Goal: Check status: Check status

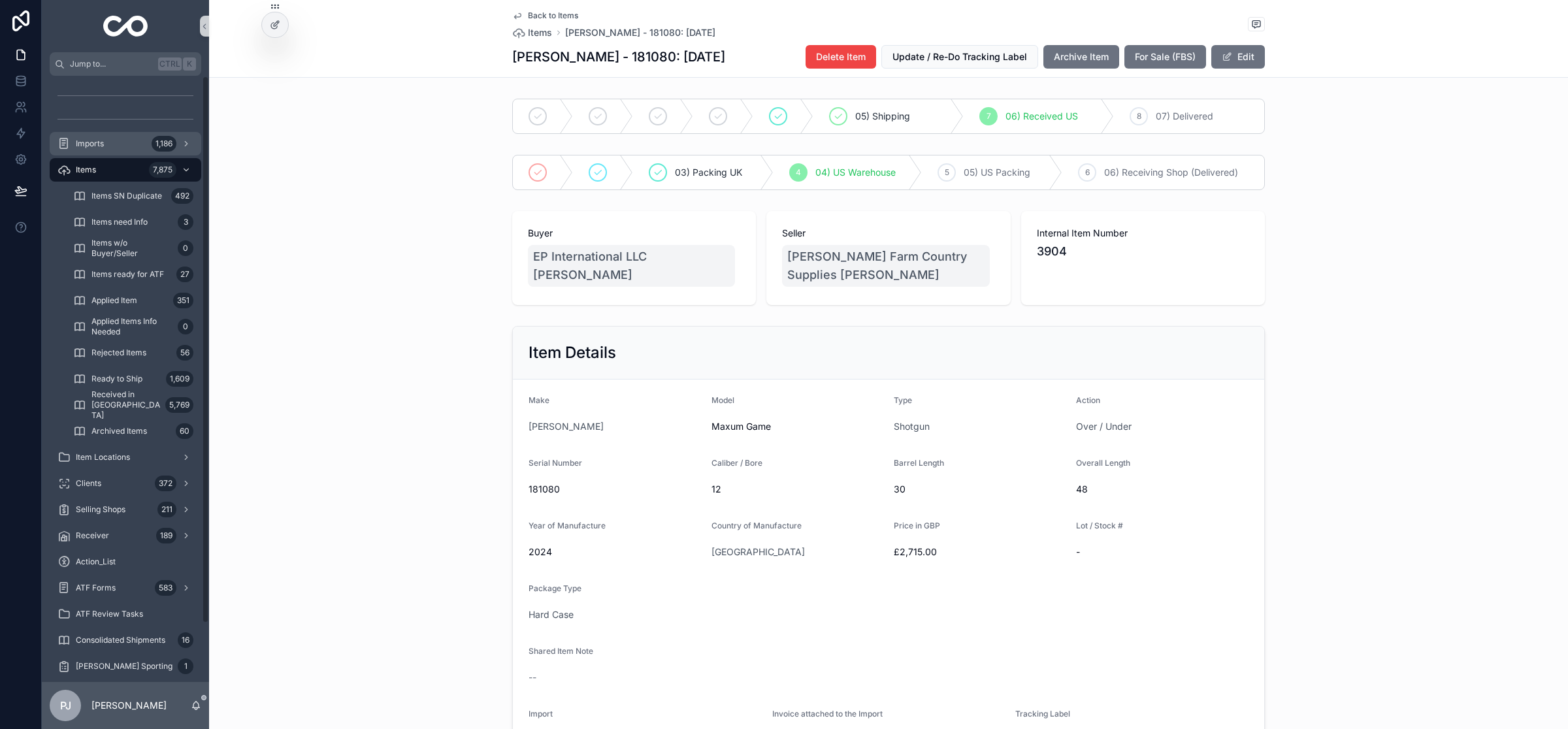
drag, startPoint x: 103, startPoint y: 150, endPoint x: 166, endPoint y: 340, distance: 200.2
click at [103, 150] on div "Imports 1,186" at bounding box center [125, 143] width 136 height 21
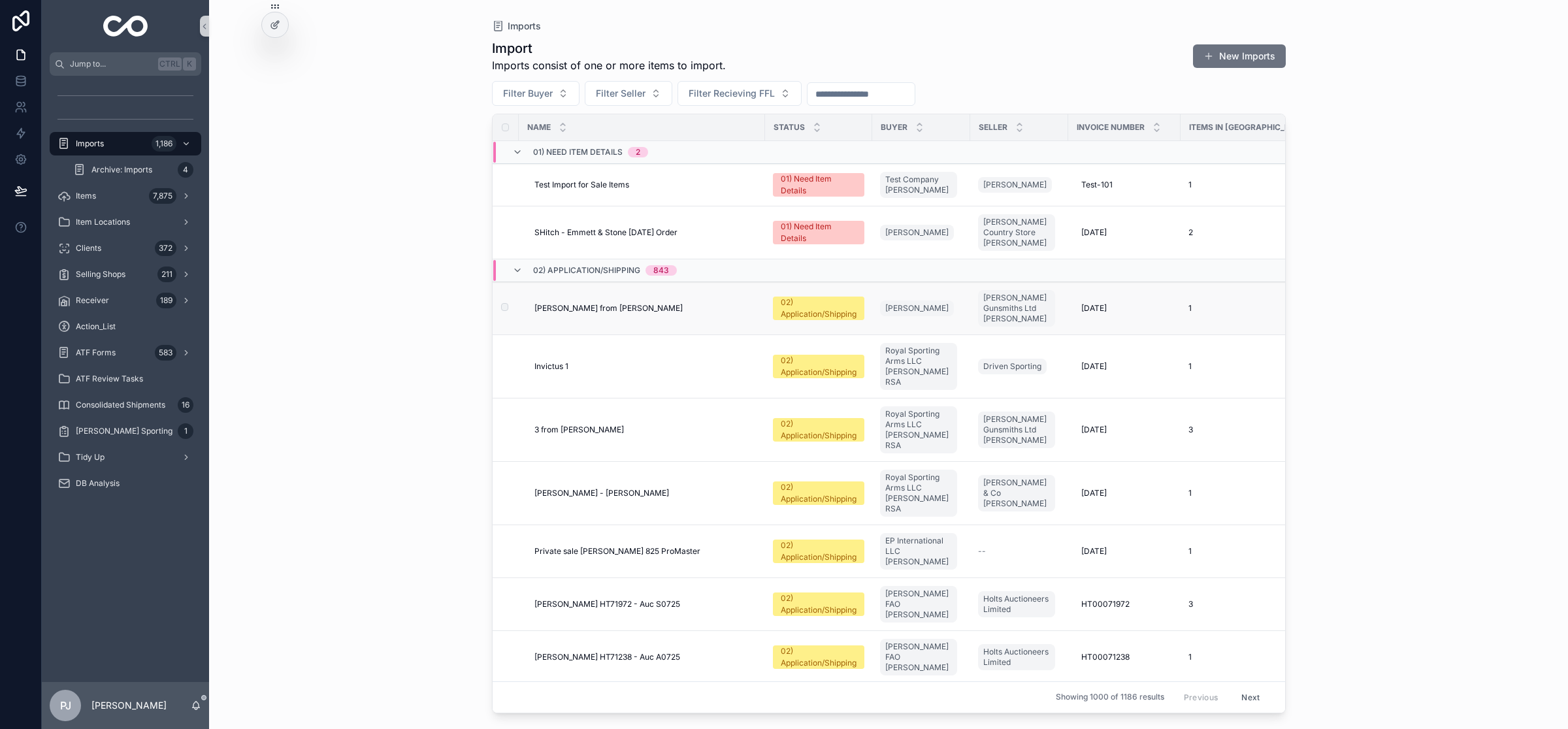
click at [836, 309] on div "02) Application/Shipping" at bounding box center [818, 309] width 76 height 23
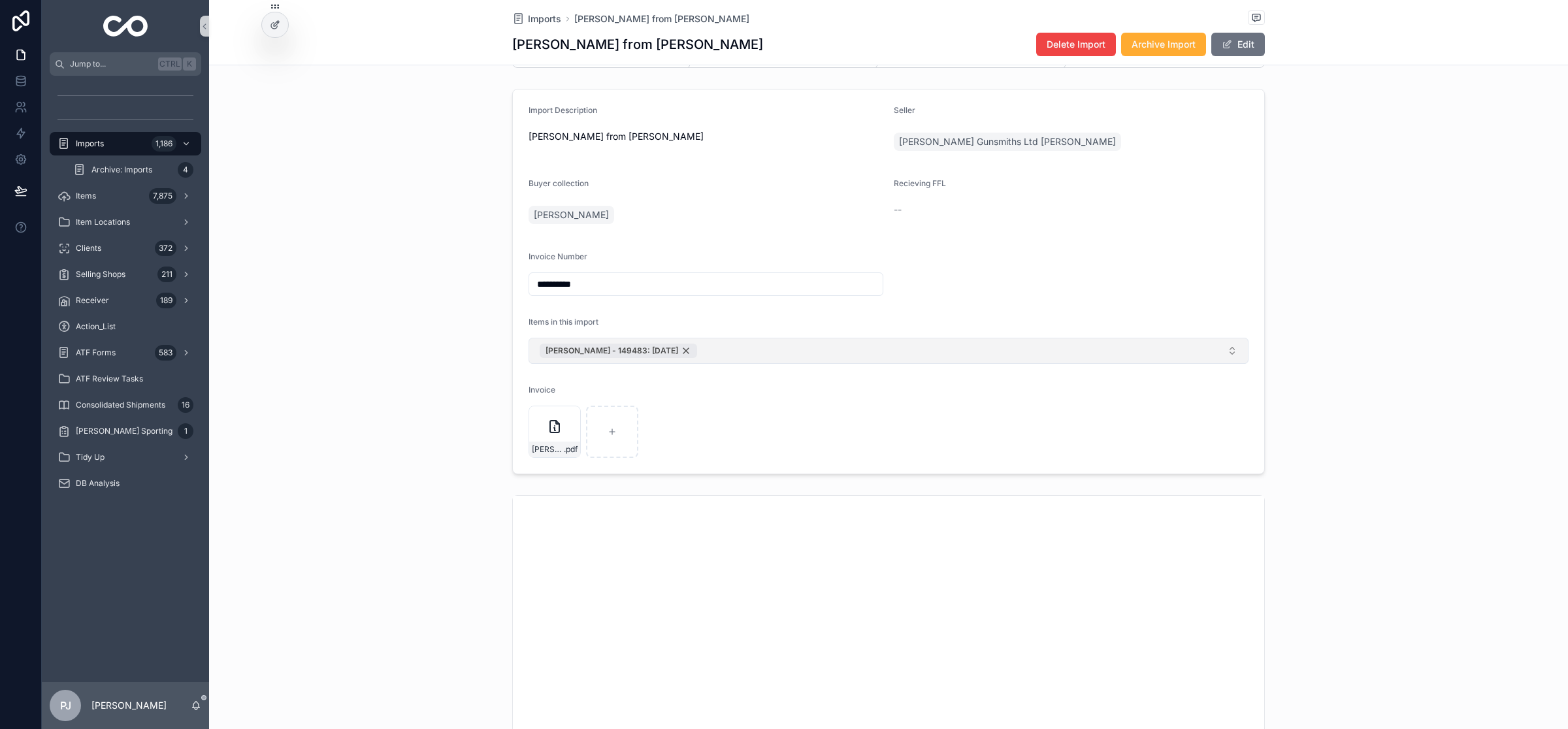
scroll to position [81, 0]
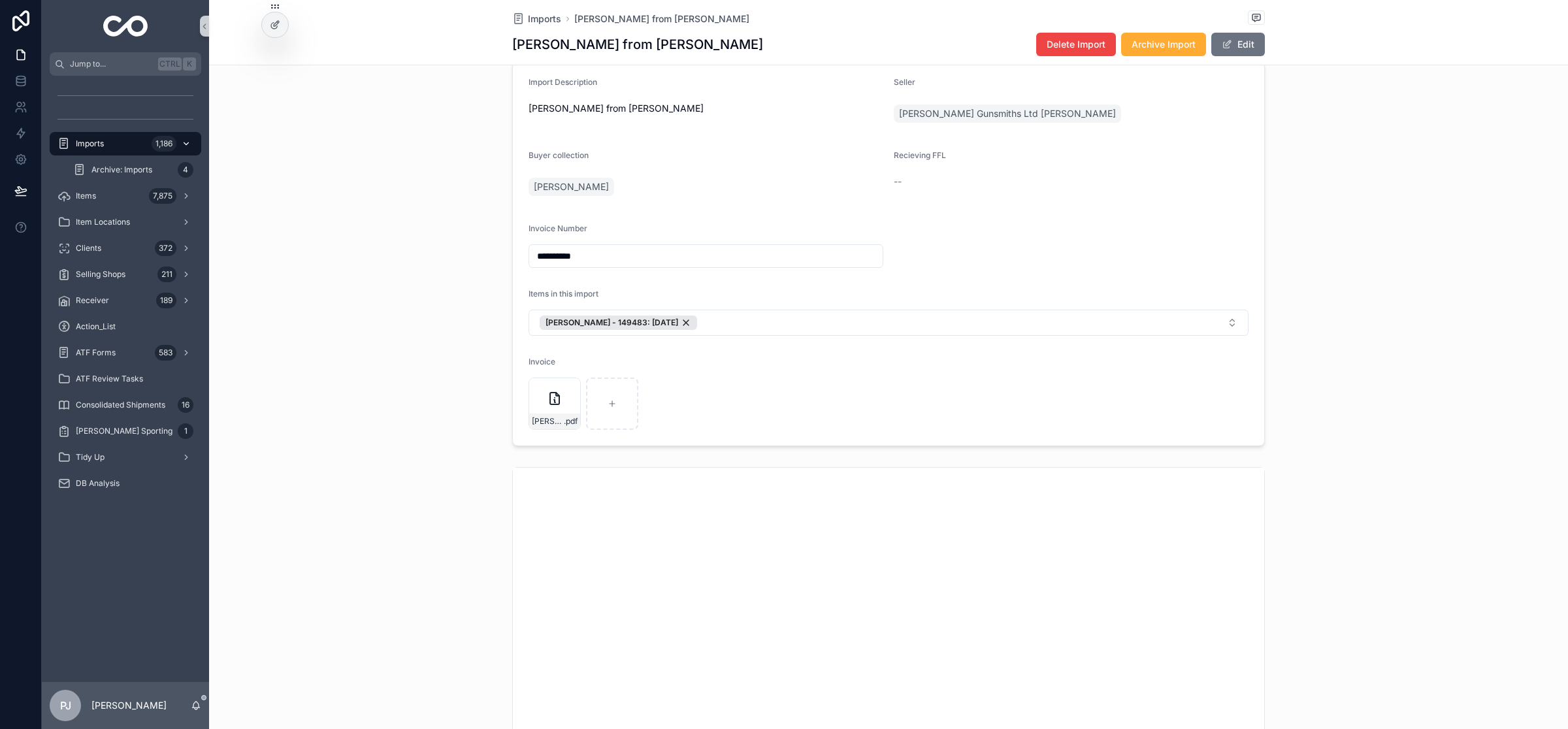
click at [108, 148] on div "Imports 1,186" at bounding box center [125, 143] width 136 height 21
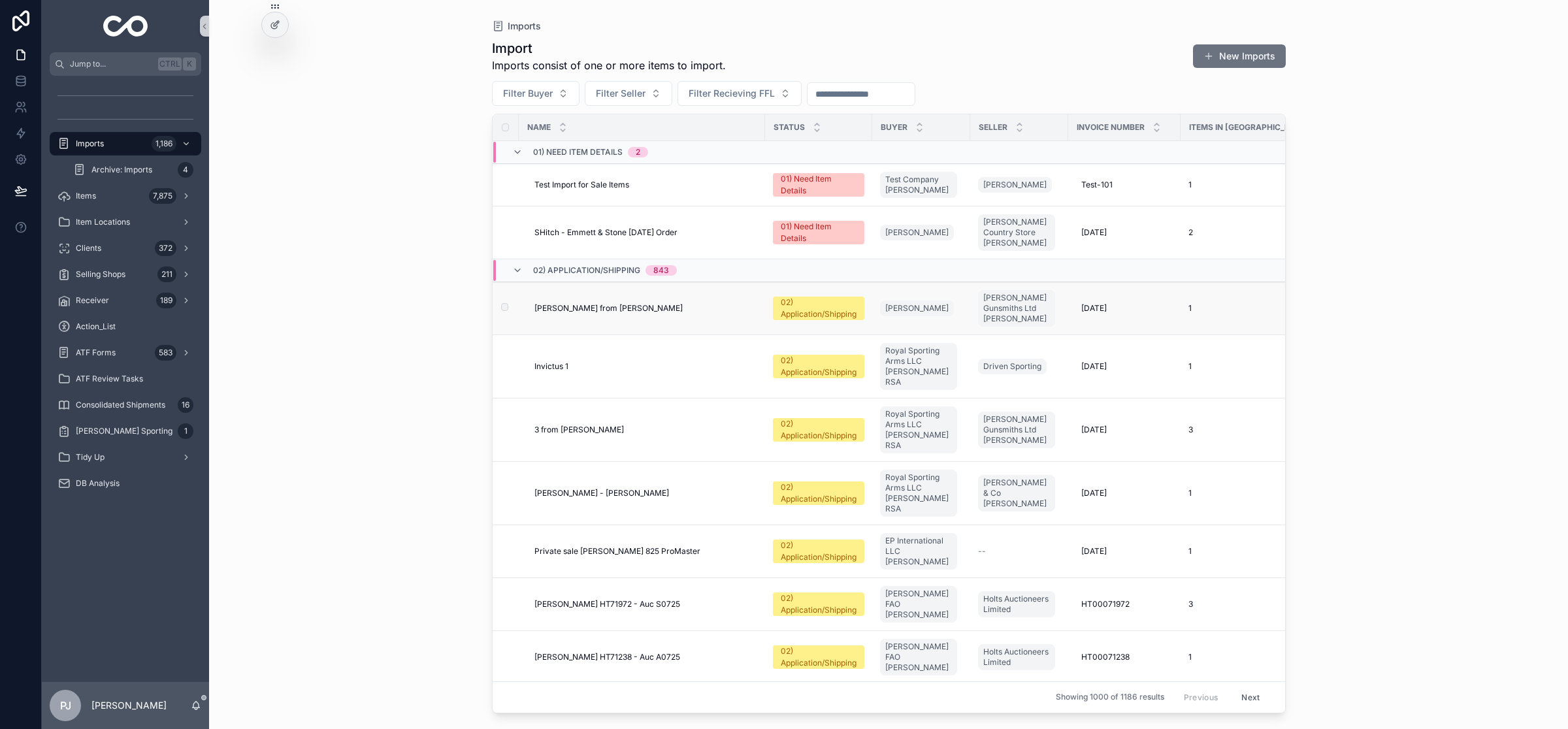
click at [833, 312] on div "02) Application/Shipping" at bounding box center [818, 309] width 76 height 23
